Goal: Transaction & Acquisition: Purchase product/service

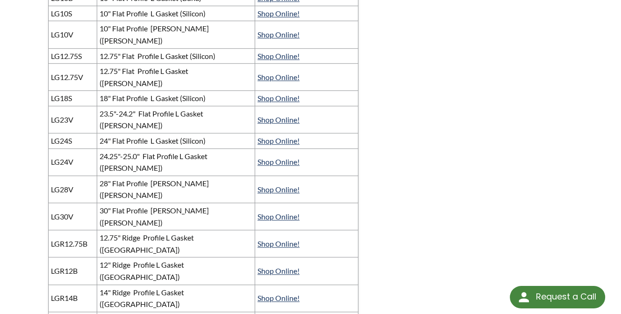
scroll to position [701, 0]
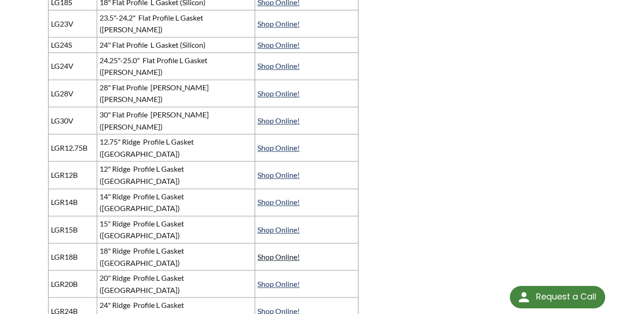
click at [276, 252] on link "Shop Online!" at bounding box center [278, 256] width 42 height 9
click at [266, 252] on link "Shop Online!" at bounding box center [278, 256] width 42 height 9
drag, startPoint x: 78, startPoint y: 95, endPoint x: 49, endPoint y: 97, distance: 29.5
click at [49, 242] on td "LGR18B" at bounding box center [72, 255] width 49 height 27
copy td "LGR18B"
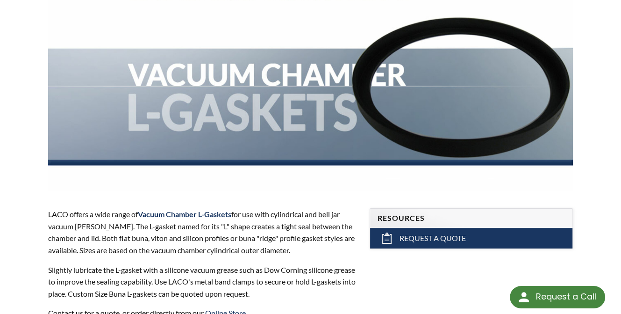
scroll to position [0, 0]
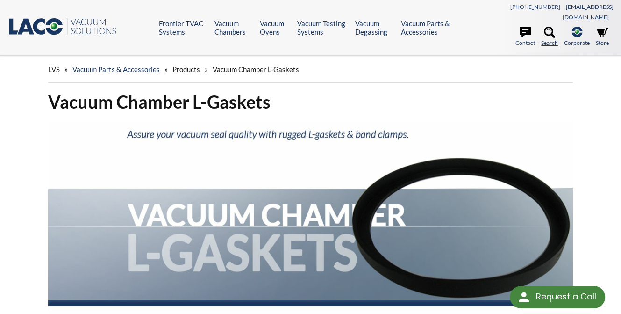
click at [549, 27] on icon at bounding box center [549, 32] width 11 height 11
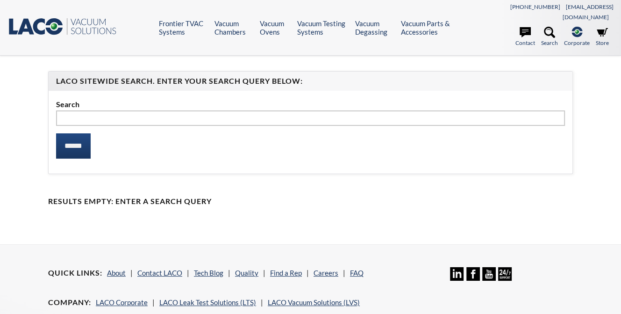
select select "Language Translate Widget"
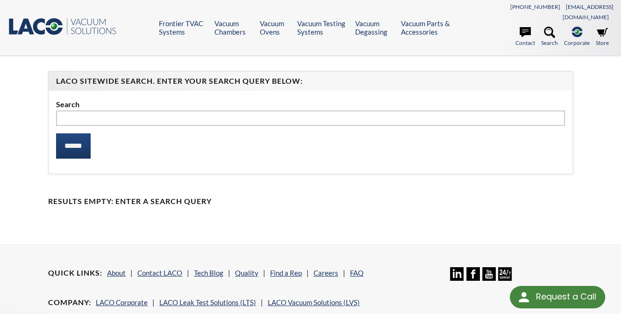
click at [78, 110] on input "text" at bounding box center [310, 118] width 509 height 16
type input "******"
click at [84, 133] on input "******" at bounding box center [73, 145] width 35 height 25
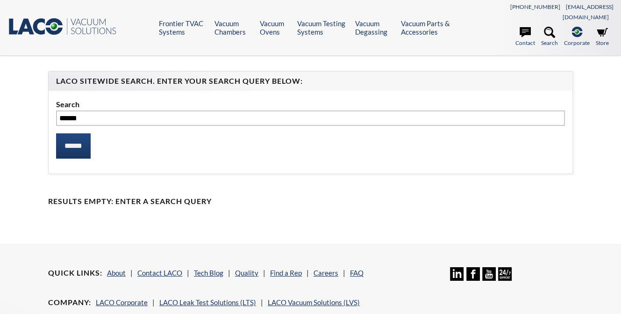
select select "Language Translate Widget"
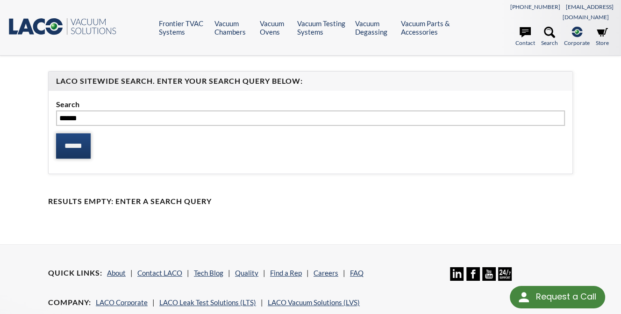
click at [79, 136] on input "******" at bounding box center [73, 145] width 35 height 25
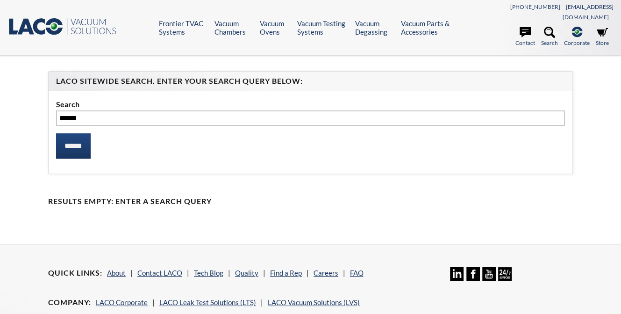
select select "Language Translate Widget"
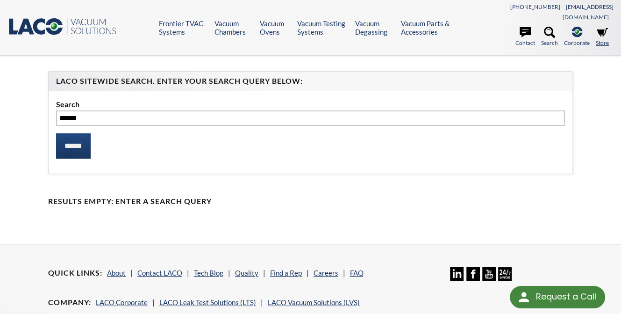
click at [600, 28] on link "Store" at bounding box center [602, 37] width 13 height 21
